Goal: Book appointment/travel/reservation

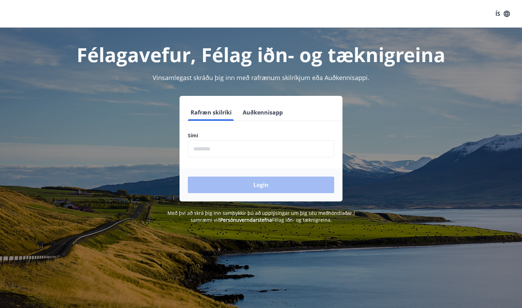
click at [270, 150] on input "phone" at bounding box center [261, 149] width 146 height 17
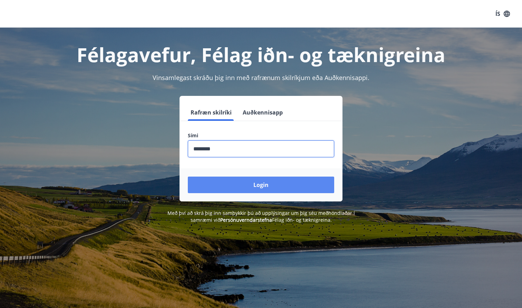
type input "********"
click at [276, 186] on button "Login" at bounding box center [261, 185] width 146 height 17
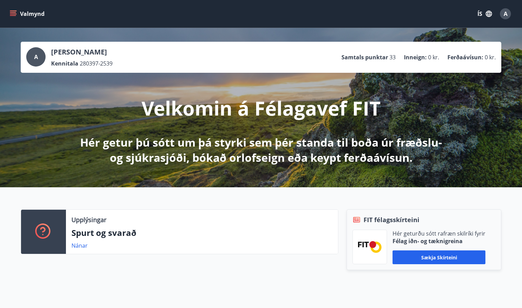
click at [17, 11] on button "Valmynd" at bounding box center [27, 14] width 39 height 12
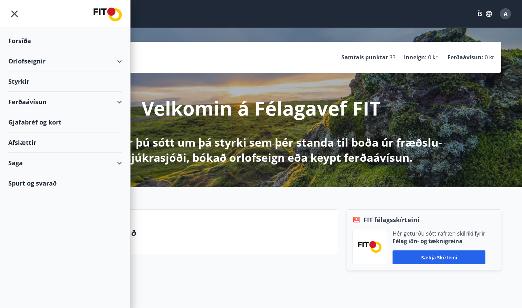
click at [20, 80] on div "Styrkir" at bounding box center [65, 81] width 114 height 20
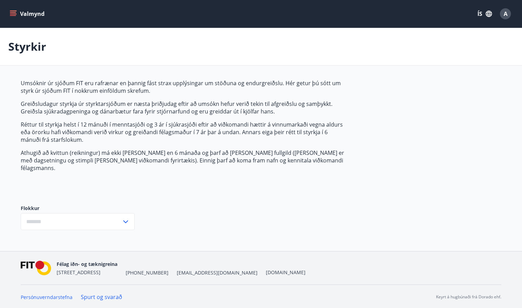
type input "***"
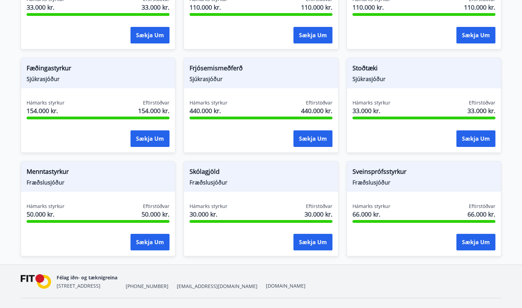
scroll to position [501, 0]
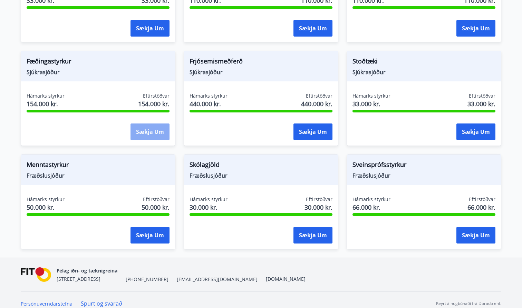
click at [154, 124] on button "Sækja um" at bounding box center [150, 132] width 39 height 17
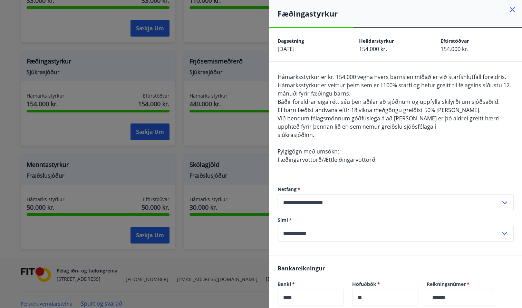
click at [513, 8] on icon at bounding box center [512, 10] width 8 height 8
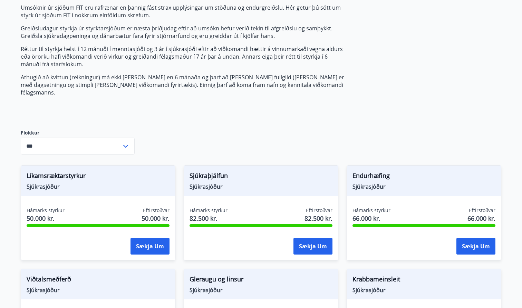
scroll to position [319, 0]
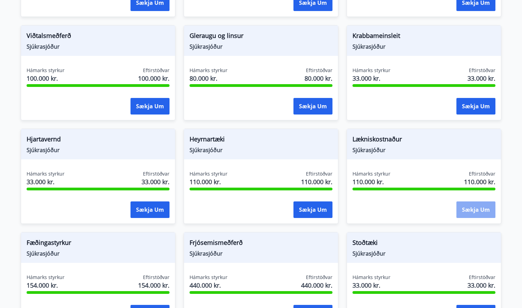
click at [483, 206] on button "Sækja um" at bounding box center [476, 210] width 39 height 17
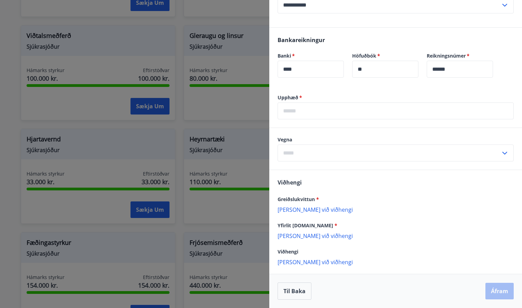
scroll to position [237, 0]
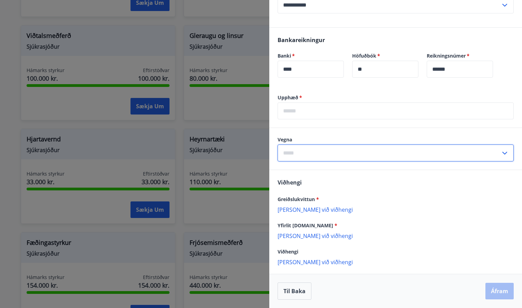
click at [443, 157] on input "text" at bounding box center [389, 153] width 223 height 17
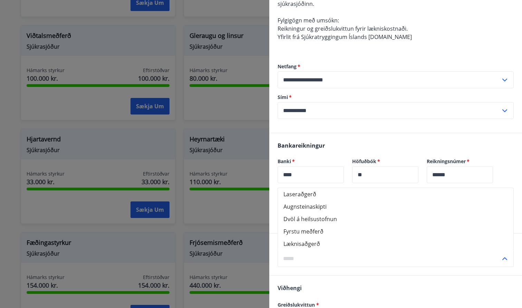
scroll to position [107, 0]
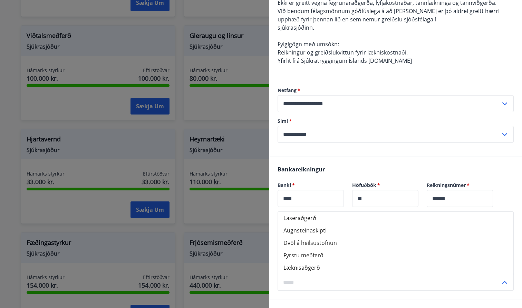
click at [353, 285] on input "text" at bounding box center [389, 282] width 223 height 17
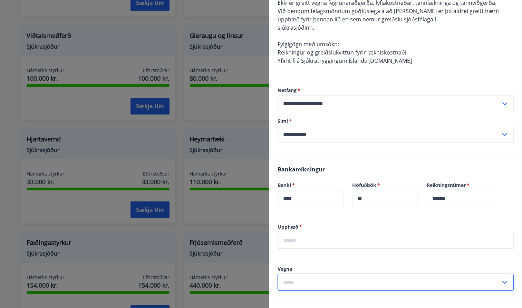
click at [353, 285] on input "text" at bounding box center [389, 282] width 223 height 17
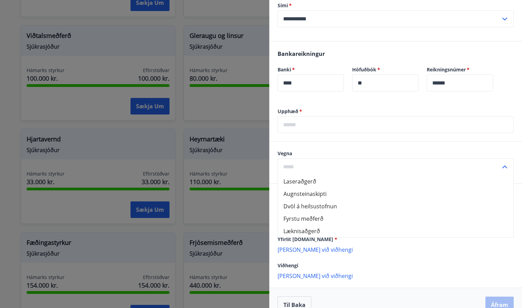
scroll to position [224, 0]
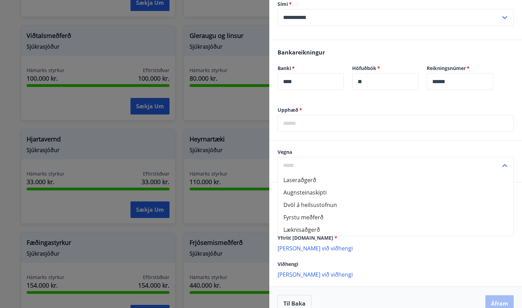
click at [357, 164] on input "text" at bounding box center [389, 165] width 223 height 17
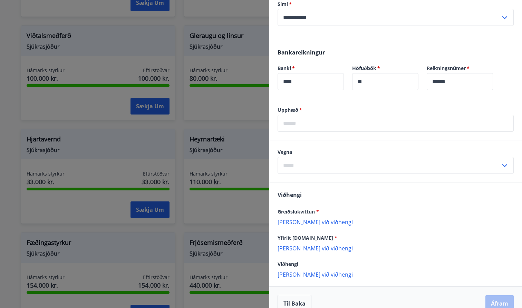
click at [374, 194] on div "Viðhengi Greiðslukvittun * [PERSON_NAME] við viðhengi {error_attachment_undefin…" at bounding box center [395, 235] width 253 height 104
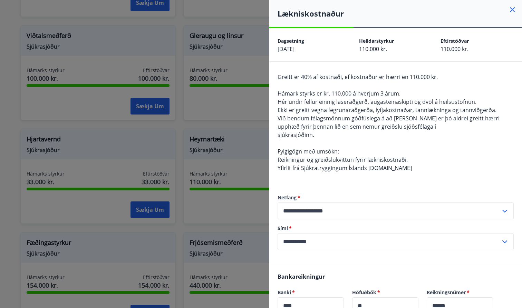
scroll to position [0, 0]
click at [511, 12] on icon at bounding box center [512, 10] width 8 height 8
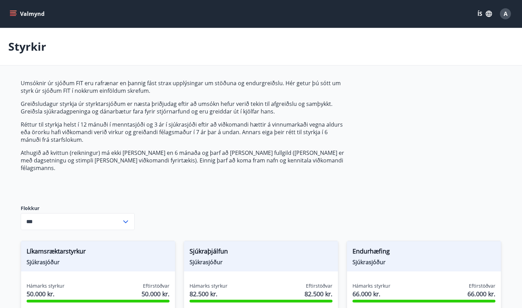
click at [12, 14] on icon "menu" at bounding box center [14, 13] width 8 height 1
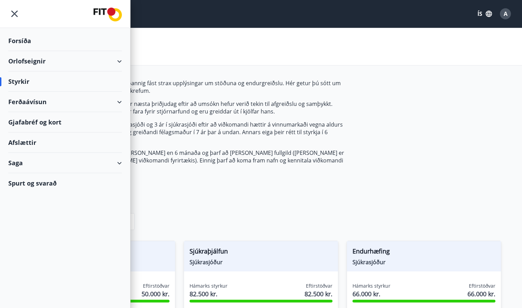
click at [29, 57] on div "Orlofseignir" at bounding box center [65, 61] width 114 height 20
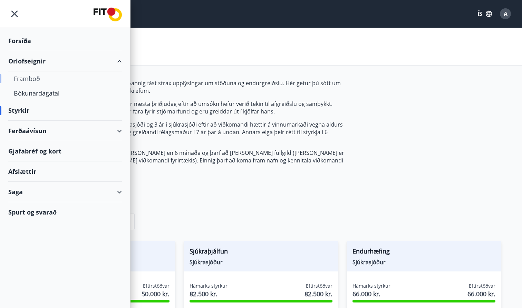
click at [29, 77] on div "Framboð" at bounding box center [65, 78] width 103 height 15
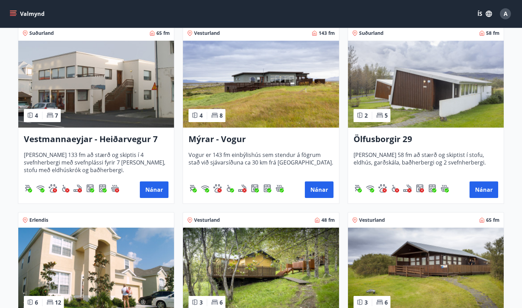
scroll to position [698, 0]
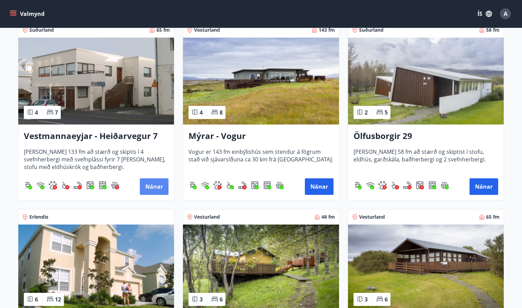
click at [154, 182] on button "Nánar" at bounding box center [154, 187] width 29 height 17
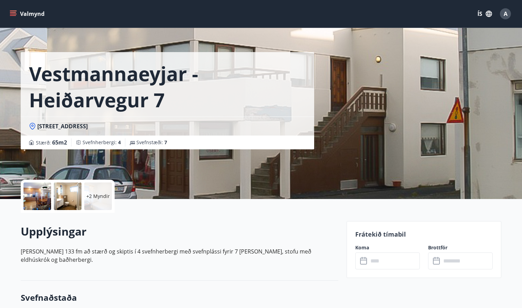
scroll to position [6, 0]
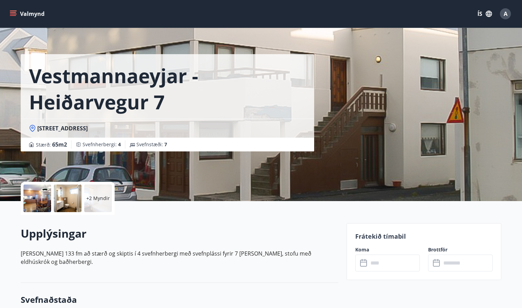
click at [68, 201] on div at bounding box center [68, 199] width 28 height 28
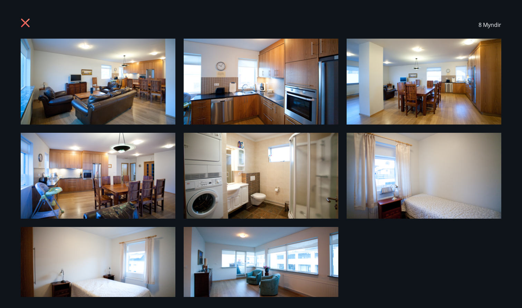
click at [27, 27] on icon at bounding box center [26, 23] width 11 height 11
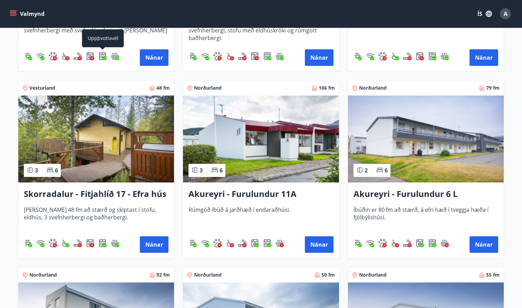
scroll to position [1767, 0]
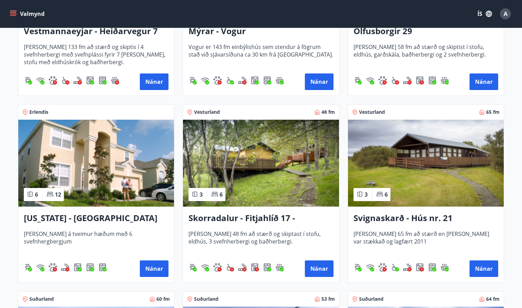
click at [50, 171] on img at bounding box center [96, 163] width 156 height 87
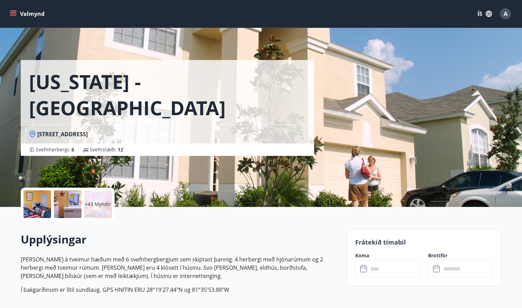
click at [42, 202] on div at bounding box center [37, 205] width 28 height 28
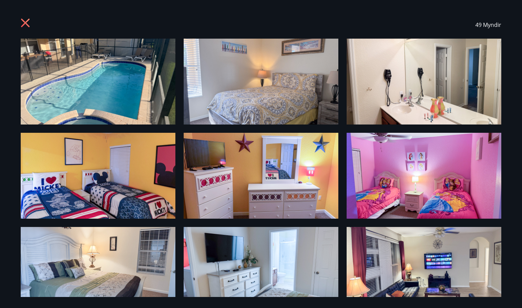
click at [91, 90] on img at bounding box center [98, 82] width 155 height 86
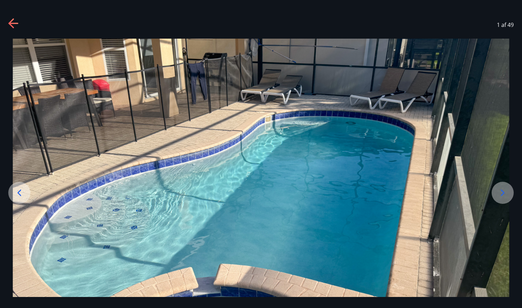
click at [505, 194] on icon at bounding box center [502, 193] width 11 height 11
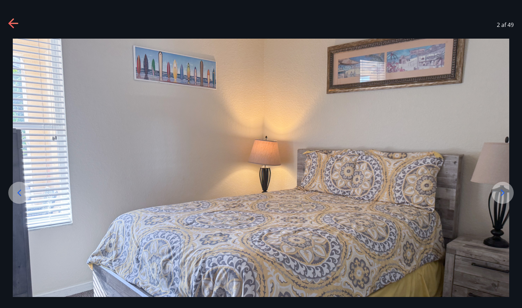
click at [505, 194] on icon at bounding box center [502, 193] width 11 height 11
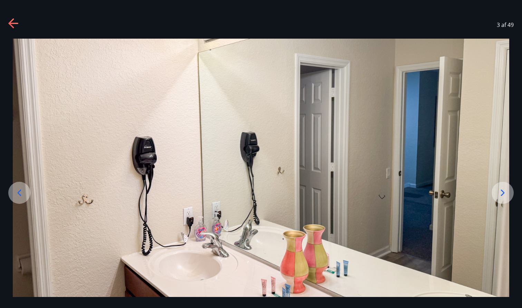
click at [505, 194] on icon at bounding box center [502, 193] width 11 height 11
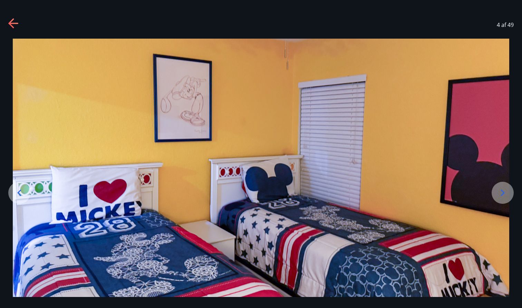
click at [505, 194] on icon at bounding box center [502, 193] width 11 height 11
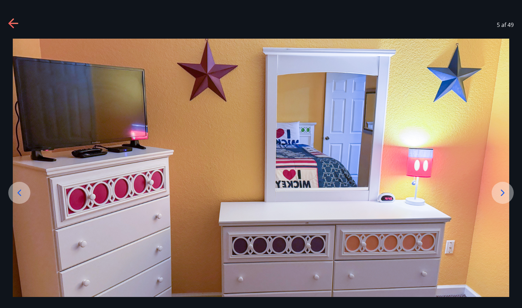
click at [505, 194] on icon at bounding box center [502, 193] width 11 height 11
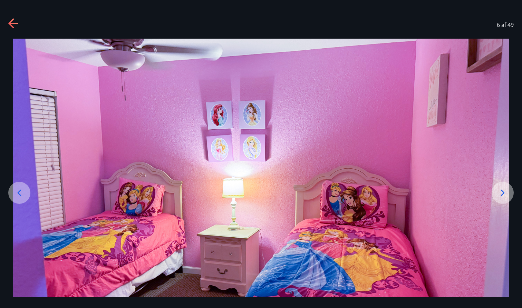
click at [505, 194] on icon at bounding box center [502, 193] width 11 height 11
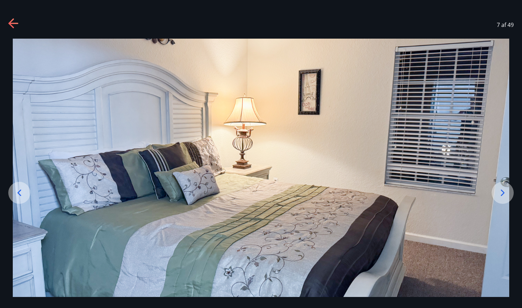
click at [505, 194] on icon at bounding box center [502, 193] width 11 height 11
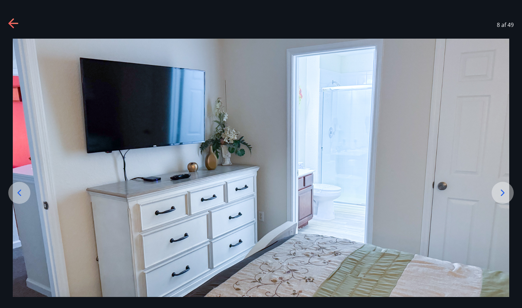
click at [505, 194] on icon at bounding box center [502, 193] width 11 height 11
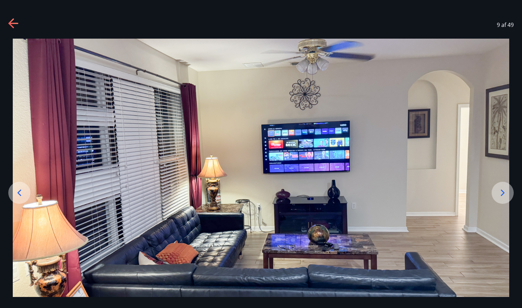
click at [505, 194] on icon at bounding box center [502, 193] width 11 height 11
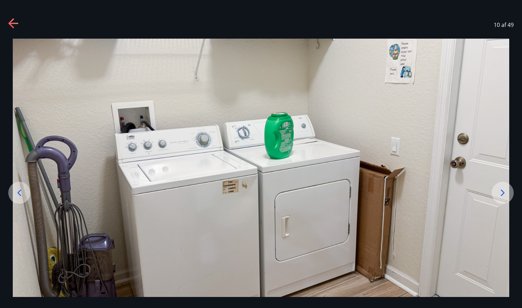
click at [505, 194] on icon at bounding box center [502, 193] width 11 height 11
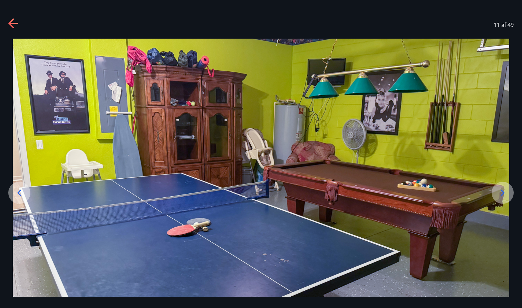
click at [505, 194] on icon at bounding box center [502, 193] width 11 height 11
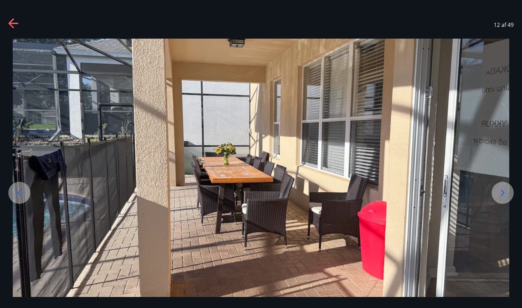
click at [505, 194] on icon at bounding box center [502, 193] width 11 height 11
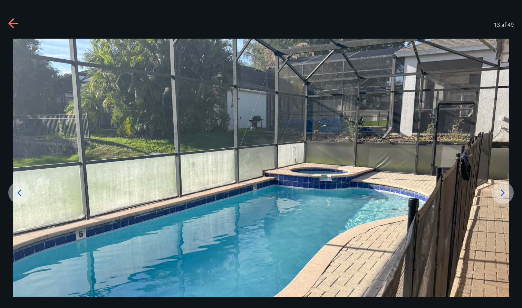
click at [505, 194] on icon at bounding box center [502, 193] width 11 height 11
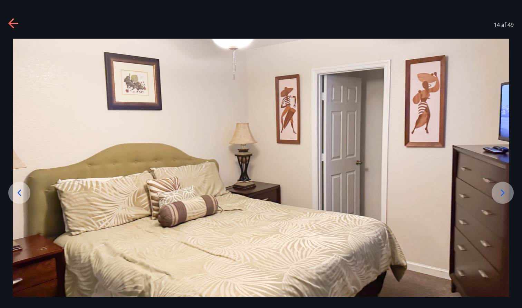
click at [505, 194] on icon at bounding box center [502, 193] width 11 height 11
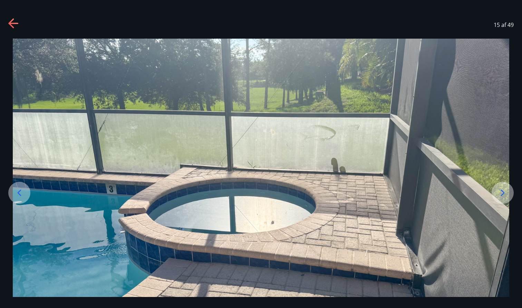
click at [505, 194] on icon at bounding box center [502, 193] width 11 height 11
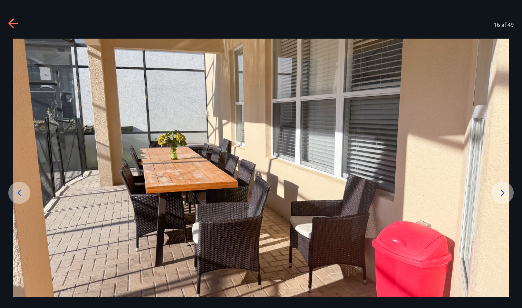
click at [505, 194] on icon at bounding box center [502, 193] width 11 height 11
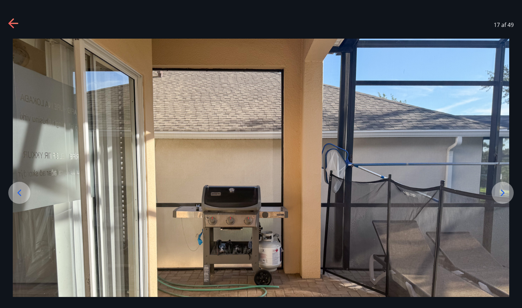
click at [505, 194] on icon at bounding box center [502, 193] width 11 height 11
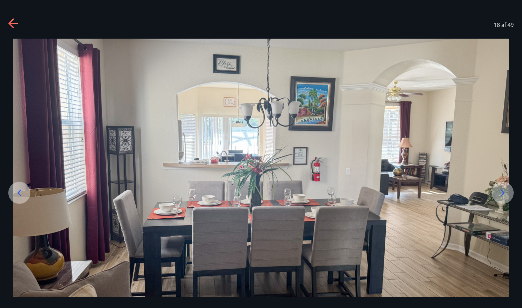
click at [505, 194] on icon at bounding box center [502, 193] width 11 height 11
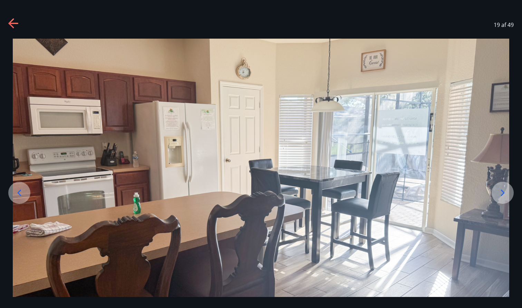
click at [505, 194] on icon at bounding box center [502, 193] width 11 height 11
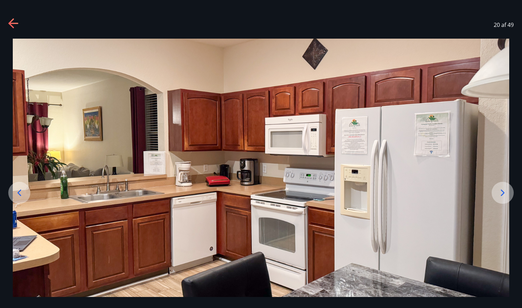
click at [501, 195] on icon at bounding box center [502, 193] width 11 height 11
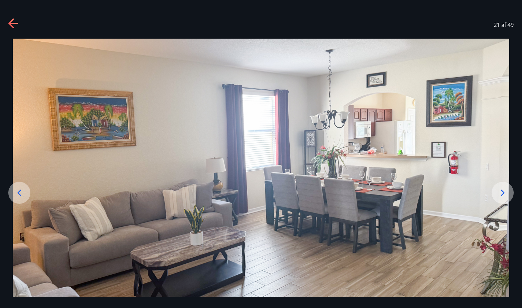
click at [501, 195] on icon at bounding box center [502, 193] width 11 height 11
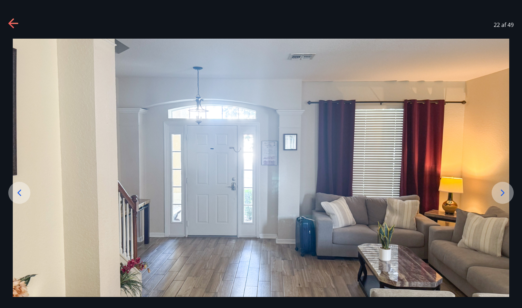
click at [501, 195] on icon at bounding box center [502, 193] width 11 height 11
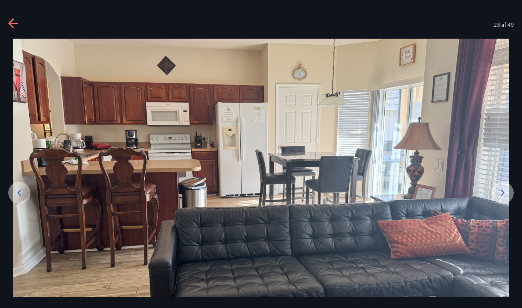
click at [501, 195] on icon at bounding box center [502, 193] width 11 height 11
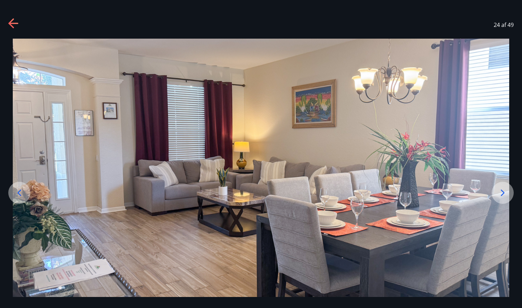
click at [501, 195] on icon at bounding box center [502, 193] width 11 height 11
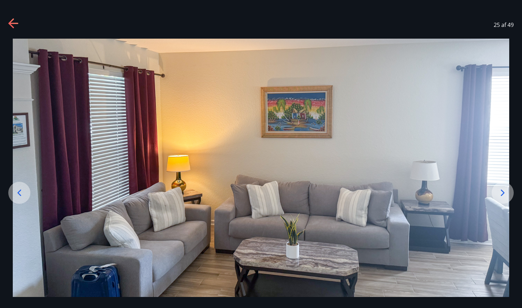
click at [501, 195] on icon at bounding box center [502, 193] width 11 height 11
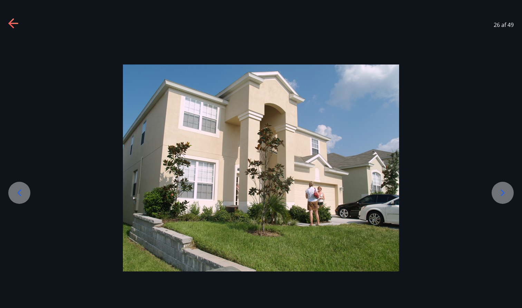
click at [13, 26] on icon at bounding box center [13, 23] width 11 height 11
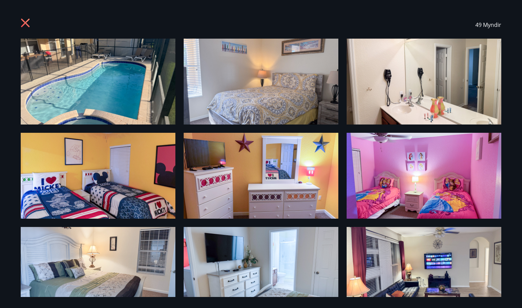
click at [26, 25] on icon at bounding box center [26, 23] width 11 height 11
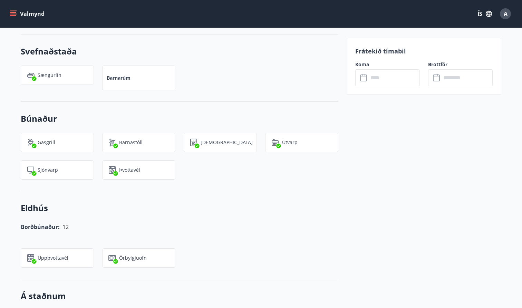
scroll to position [631, 0]
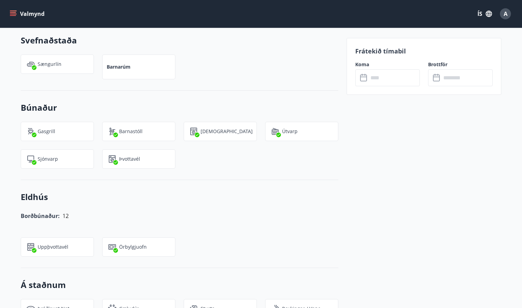
click at [122, 66] on p "Barnarúm" at bounding box center [119, 67] width 24 height 7
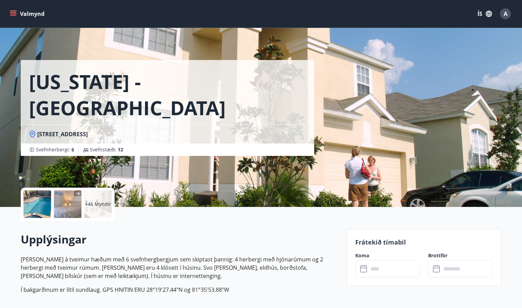
scroll to position [0, 0]
click at [15, 12] on icon "menu" at bounding box center [13, 12] width 6 height 1
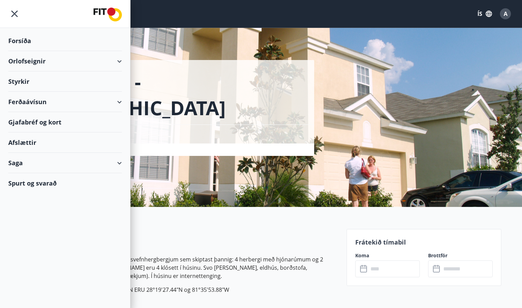
click at [120, 66] on div "Orlofseignir" at bounding box center [65, 61] width 114 height 20
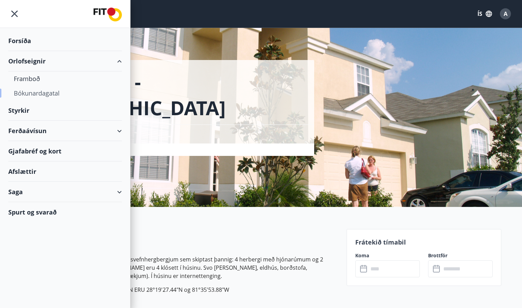
click at [47, 96] on div "Bókunardagatal" at bounding box center [65, 93] width 103 height 15
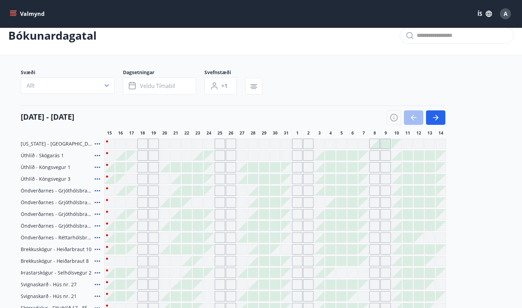
scroll to position [11, 0]
click at [434, 116] on icon "button" at bounding box center [436, 118] width 8 height 8
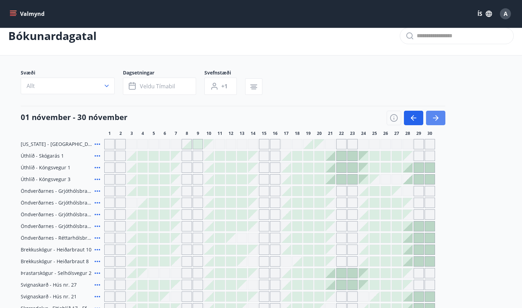
click at [437, 119] on icon "button" at bounding box center [436, 118] width 8 height 8
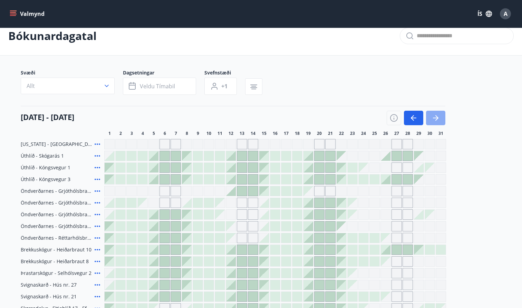
click at [437, 119] on icon "button" at bounding box center [436, 118] width 3 height 6
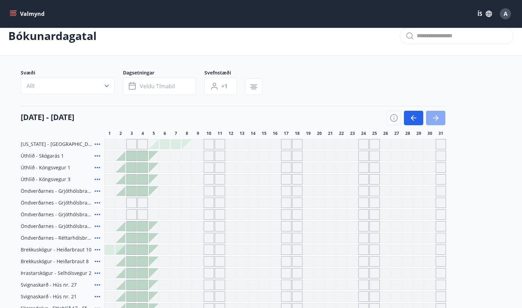
click at [437, 119] on icon "button" at bounding box center [436, 118] width 3 height 6
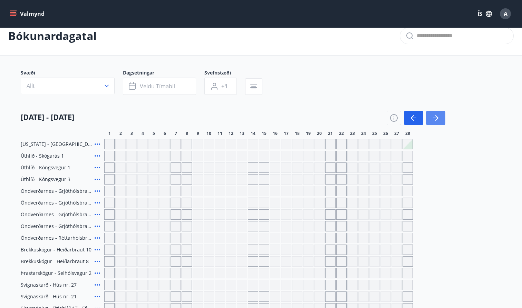
click at [437, 119] on icon "button" at bounding box center [436, 118] width 3 height 6
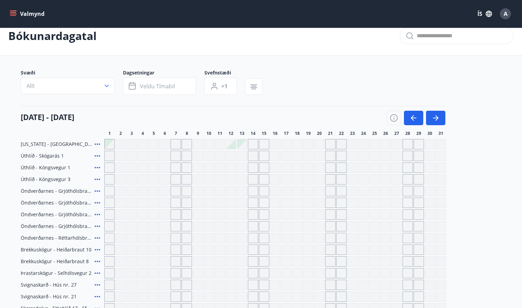
click at [235, 147] on div at bounding box center [231, 145] width 10 height 10
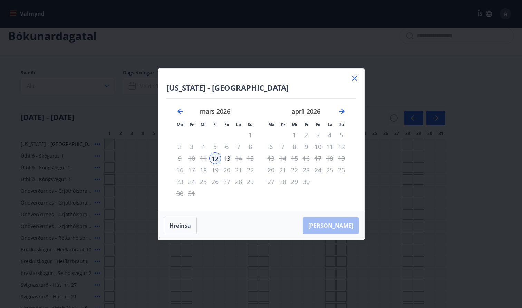
click at [353, 79] on icon at bounding box center [355, 78] width 8 height 8
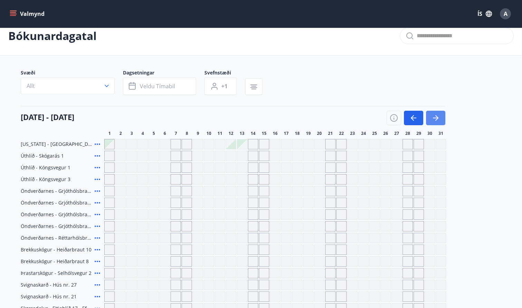
click at [434, 119] on icon "button" at bounding box center [436, 118] width 8 height 8
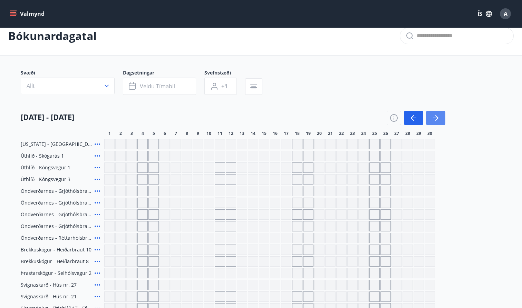
click at [434, 119] on icon "button" at bounding box center [436, 118] width 8 height 8
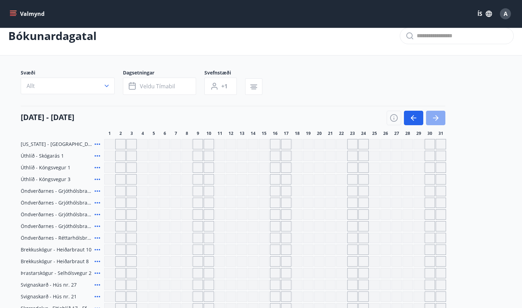
click at [433, 119] on icon "button" at bounding box center [436, 118] width 8 height 8
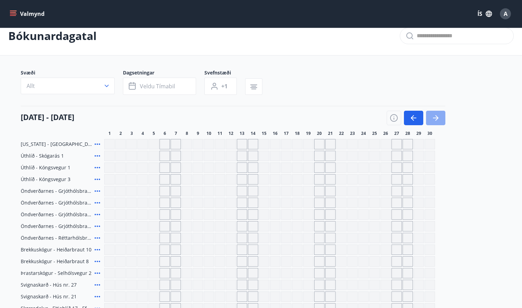
click at [433, 119] on icon "button" at bounding box center [436, 118] width 8 height 8
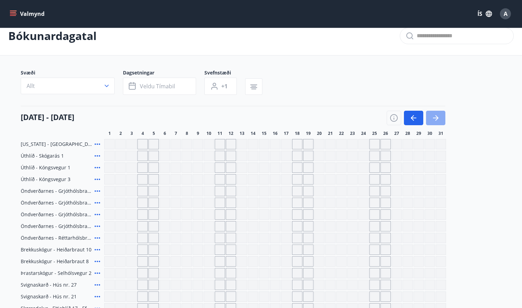
click at [433, 119] on icon "button" at bounding box center [436, 118] width 8 height 8
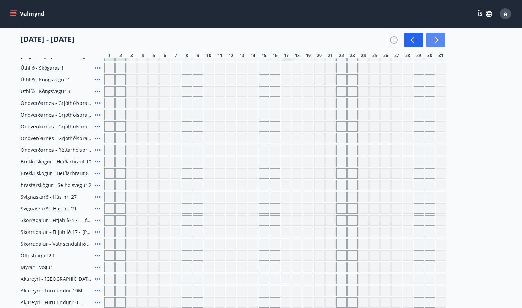
scroll to position [89, 0]
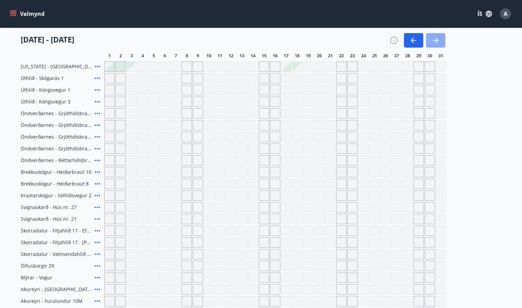
click at [440, 42] on icon "button" at bounding box center [436, 40] width 8 height 8
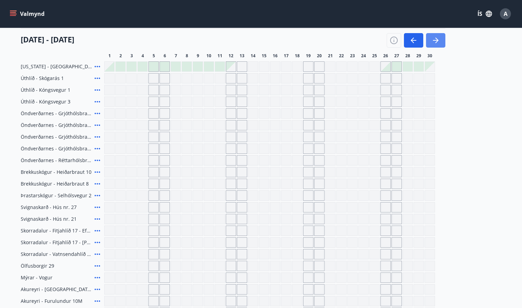
click at [440, 42] on icon "button" at bounding box center [436, 40] width 8 height 8
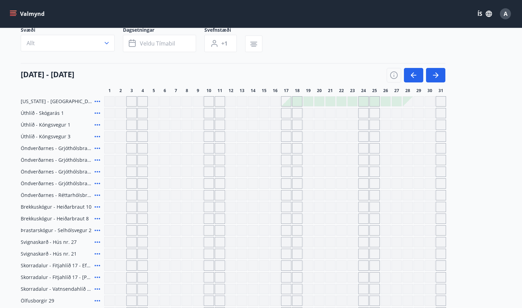
scroll to position [37, 0]
